Goal: Information Seeking & Learning: Learn about a topic

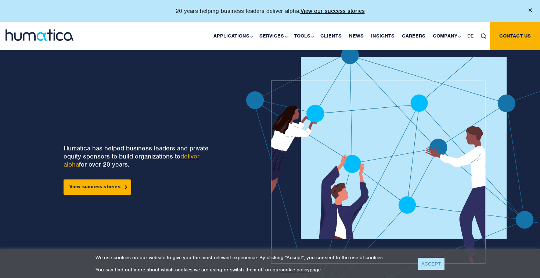
click at [425, 263] on link "ACCEPT" at bounding box center [431, 264] width 27 height 12
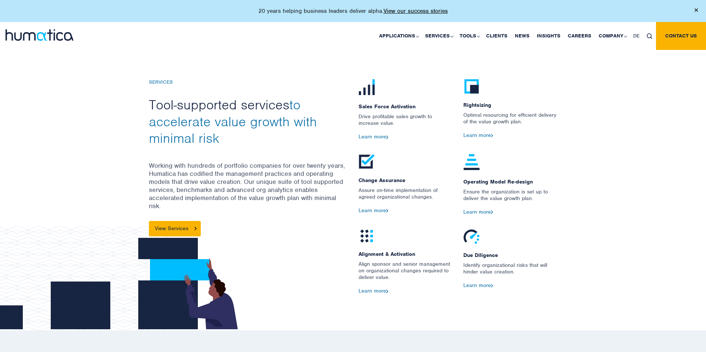
scroll to position [835, 0]
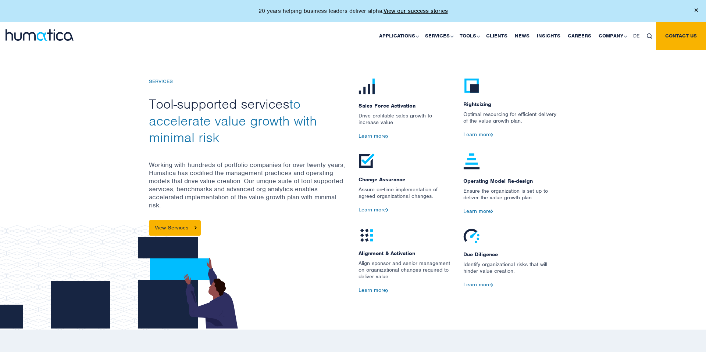
click at [373, 131] on p "Drive profitable sales growth to increase value." at bounding box center [405, 122] width 94 height 21
click at [376, 137] on link "Learn more" at bounding box center [373, 136] width 30 height 7
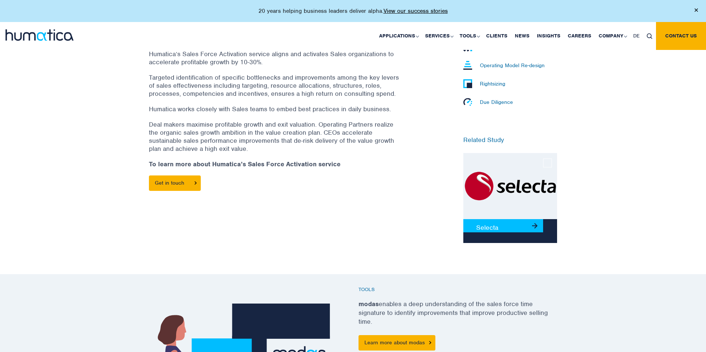
scroll to position [141, 0]
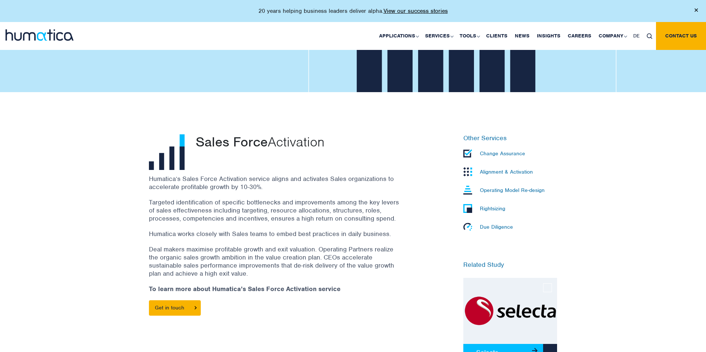
click at [495, 226] on p "Due Diligence" at bounding box center [496, 227] width 33 height 7
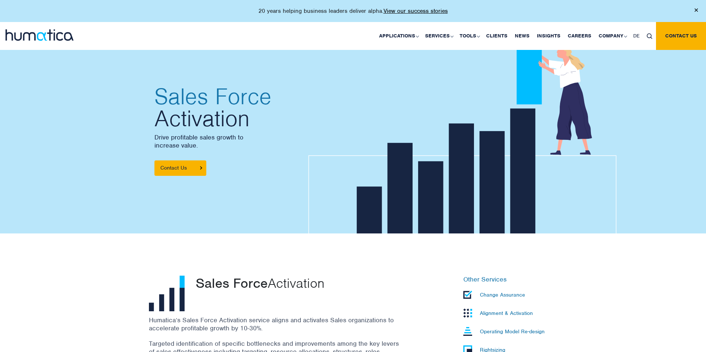
scroll to position [0, 0]
click at [29, 34] on img at bounding box center [40, 34] width 68 height 11
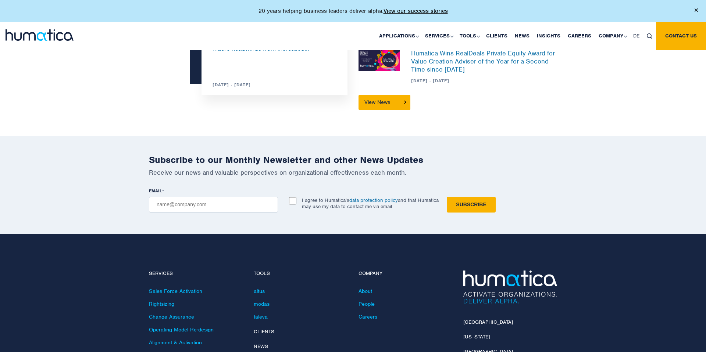
scroll to position [677, 0]
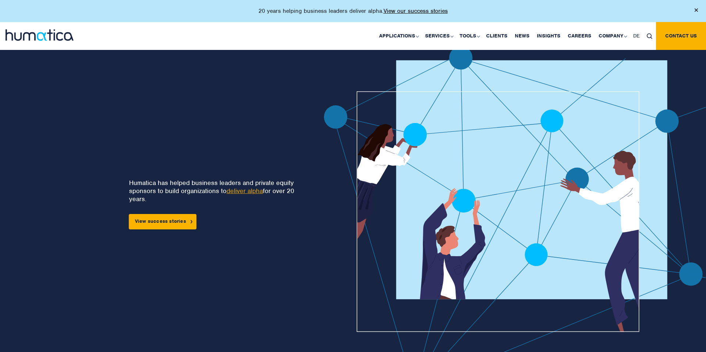
click at [269, 238] on div at bounding box center [490, 223] width 442 height 355
click at [251, 195] on link "deliver alpha" at bounding box center [244, 191] width 36 height 8
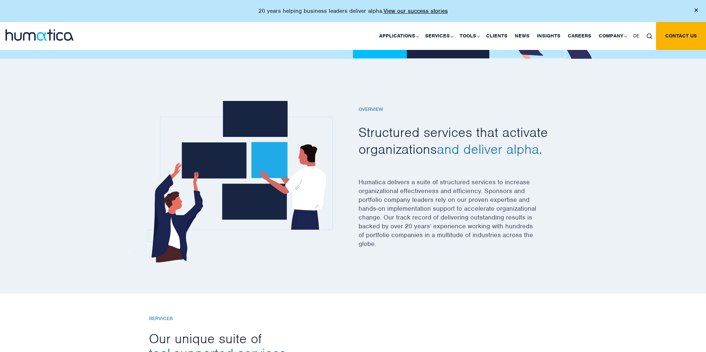
scroll to position [175, 0]
click at [485, 146] on span "and deliver alpha." at bounding box center [489, 148] width 105 height 17
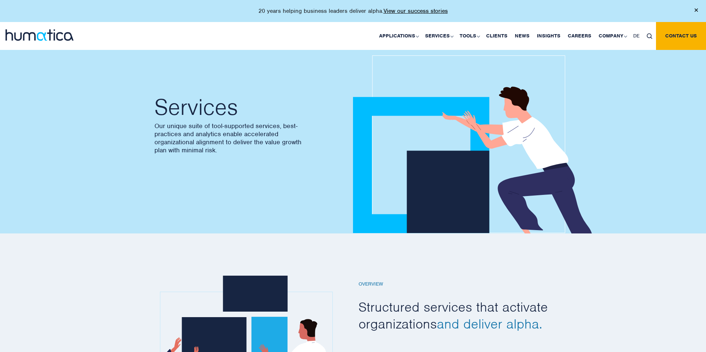
scroll to position [0, 0]
click at [40, 34] on img at bounding box center [40, 34] width 68 height 11
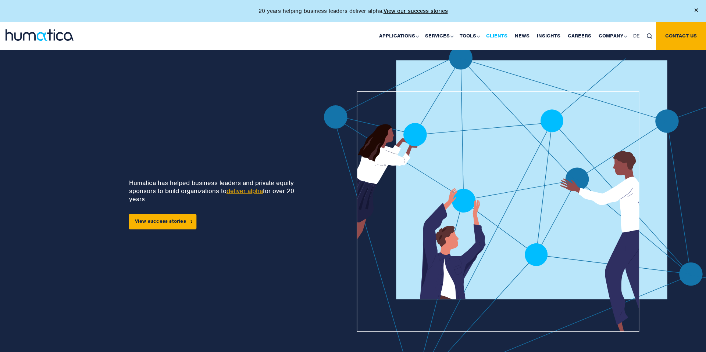
click at [505, 36] on link "Clients" at bounding box center [496, 36] width 29 height 28
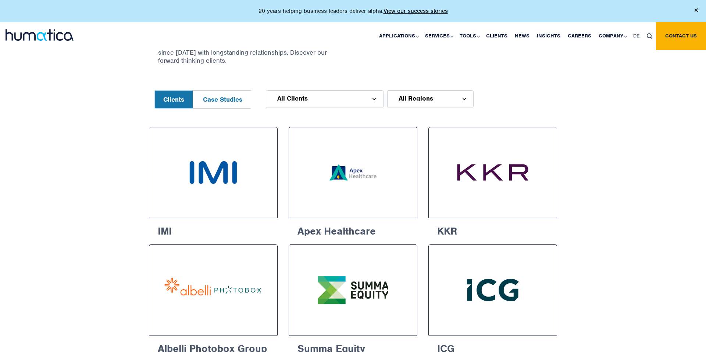
scroll to position [240, 0]
